Goal: Task Accomplishment & Management: Complete application form

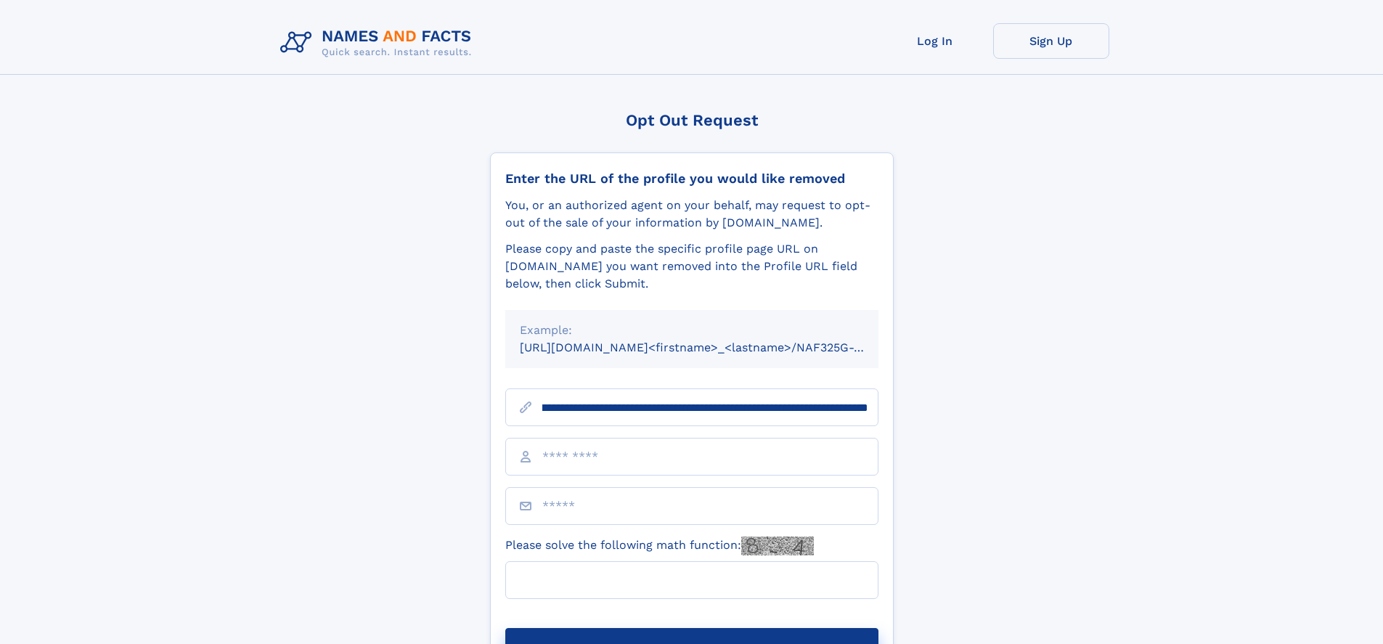
scroll to position [0, 177]
type input "**********"
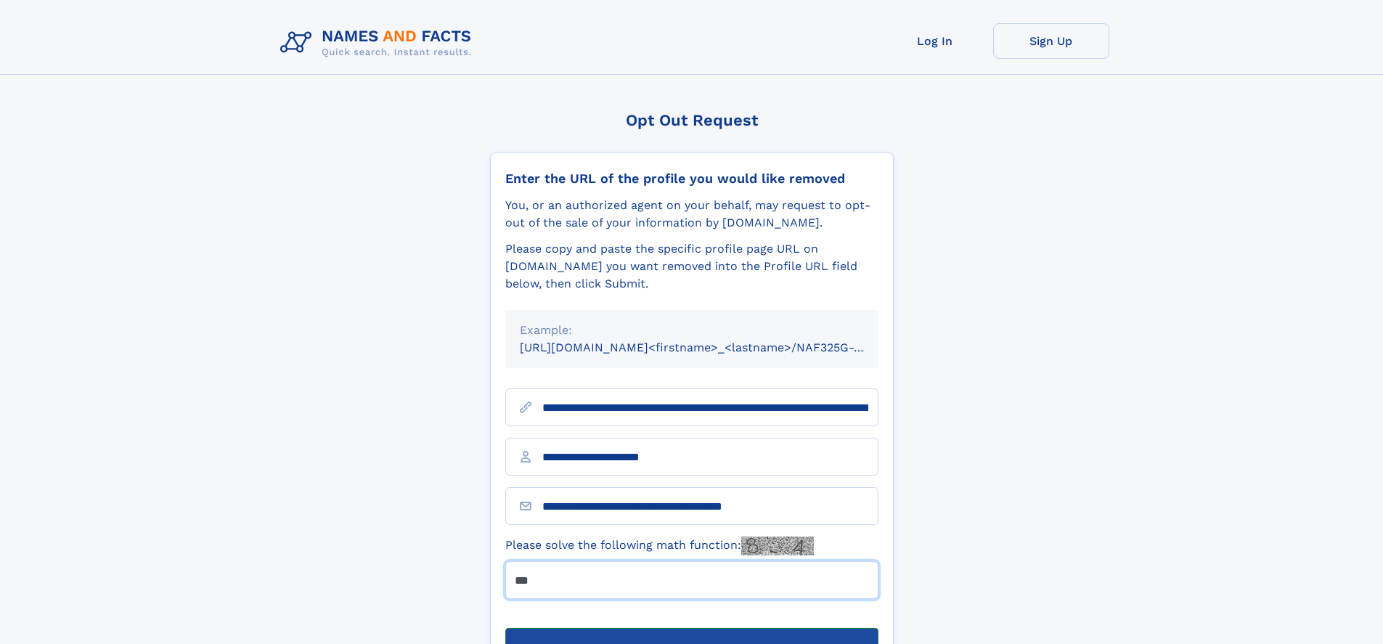
type input "***"
click at [691, 628] on button "Submit Opt Out Request" at bounding box center [691, 651] width 373 height 46
